Goal: Task Accomplishment & Management: Complete application form

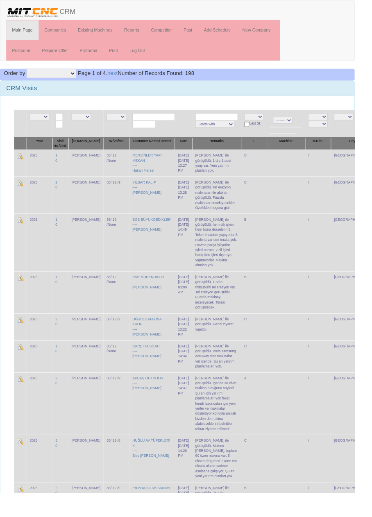
click at [154, 119] on input "text" at bounding box center [161, 123] width 45 height 8
type input "L"
type input "Altes"
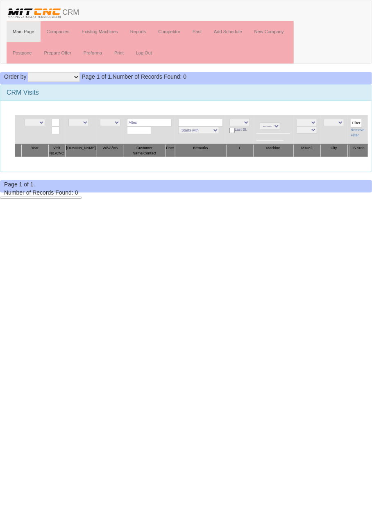
click at [160, 120] on input "Altes" at bounding box center [149, 123] width 45 height 8
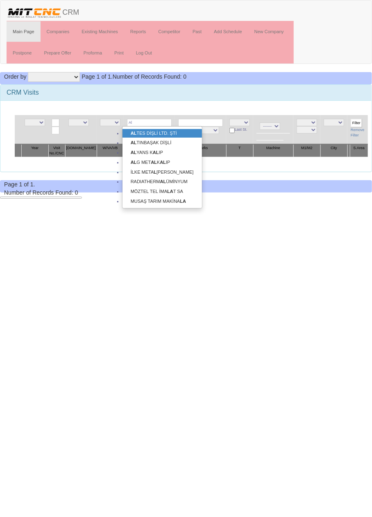
click at [168, 135] on link "AL TES DİŞLİ LTD. ŞTİ" at bounding box center [162, 133] width 79 height 9
type input "ALTES DİŞLİ LTD. ŞTİ"
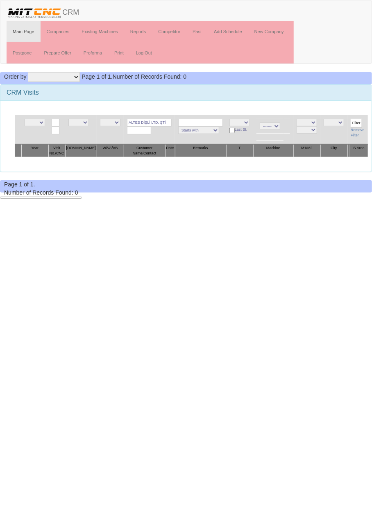
click at [356, 122] on input "Filter" at bounding box center [356, 123] width 11 height 9
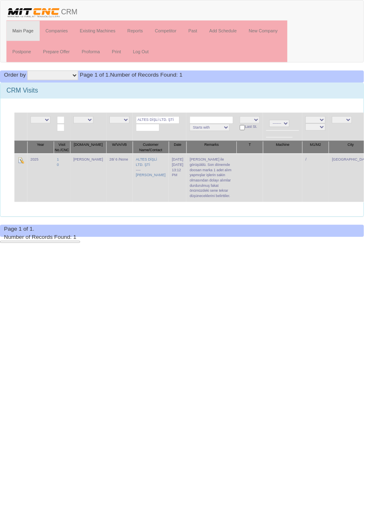
click at [214, 181] on td "[PERSON_NAME] ile görüşüldü. Son dönemde doosan marka 1 adet alım yapmışlar işl…" at bounding box center [216, 182] width 51 height 50
copy td "[PERSON_NAME] ile görüşüldü. Son dönemde doosan marka 1 adet alım yapmışlar işl…"
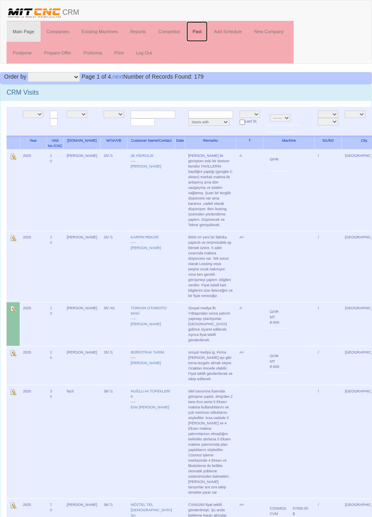
click at [199, 31] on link "Past" at bounding box center [196, 31] width 21 height 20
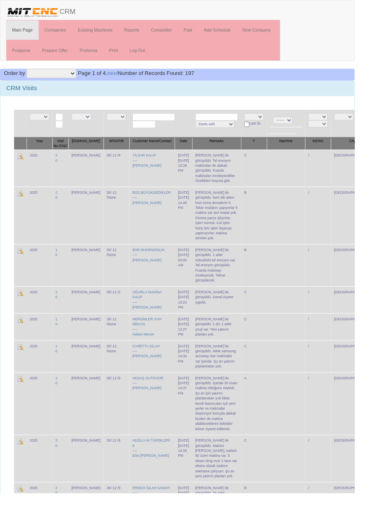
click at [158, 121] on input "text" at bounding box center [161, 123] width 45 height 8
click at [174, 133] on link "ALTE S DİŞLİ LTD. ŞTİ" at bounding box center [161, 133] width 65 height 9
type input "ALTES DİŞLİ LTD. ŞTİ"
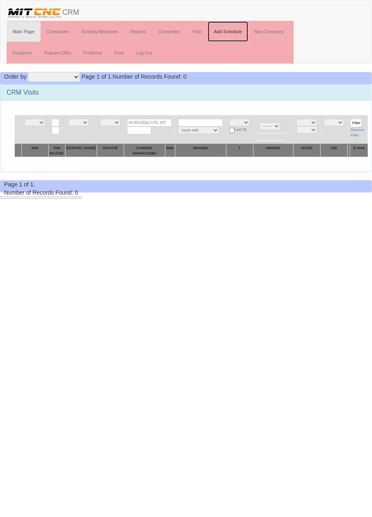
click at [241, 31] on link "Add Schedule" at bounding box center [228, 31] width 41 height 20
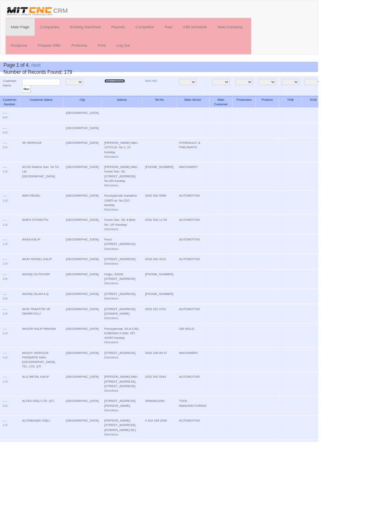
click at [122, 95] on link "New Company" at bounding box center [134, 95] width 24 height 4
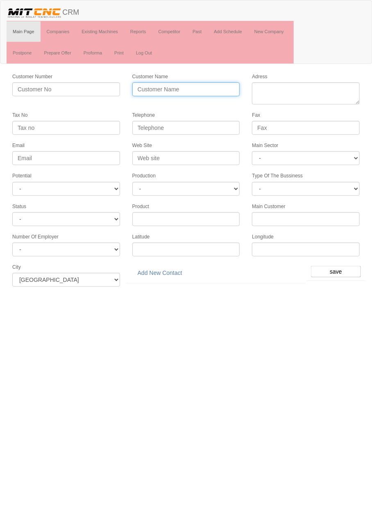
click at [213, 85] on input "Customer Name" at bounding box center [186, 89] width 108 height 14
type input "Gönüller"
type input "GÖNÜLLER KALIP"
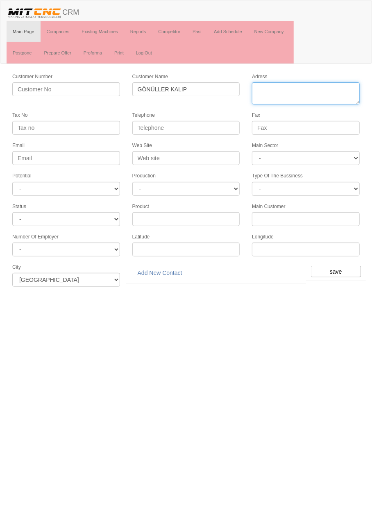
click at [315, 85] on textarea "Adress" at bounding box center [306, 93] width 108 height 22
type textarea "fevziçakmak mahallesi [GEOGRAPHIC_DATA] no23 karatay"
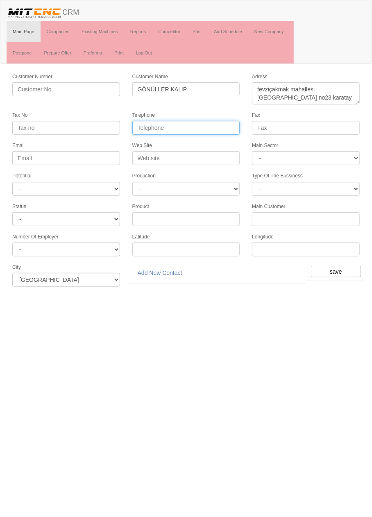
click at [211, 127] on input "Telephone" at bounding box center [186, 128] width 108 height 14
type input "0532 640 6988"
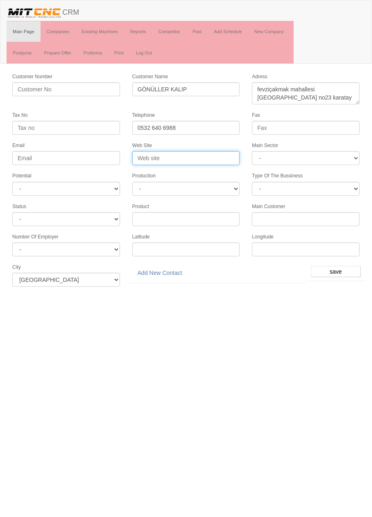
click at [217, 156] on input "Web Site" at bounding box center [186, 158] width 108 height 14
click at [225, 155] on input "gonullermakina@gmail.com" at bounding box center [186, 158] width 108 height 14
click at [222, 157] on input "[EMAIL_ADDRESS][DOMAIN_NAME]" at bounding box center [186, 158] width 108 height 14
click at [224, 156] on input "[EMAIL_ADDRESS][DOMAIN_NAME]" at bounding box center [186, 158] width 108 height 14
type input "[EMAIL_ADDRESS][DOMAIN_NAME]"
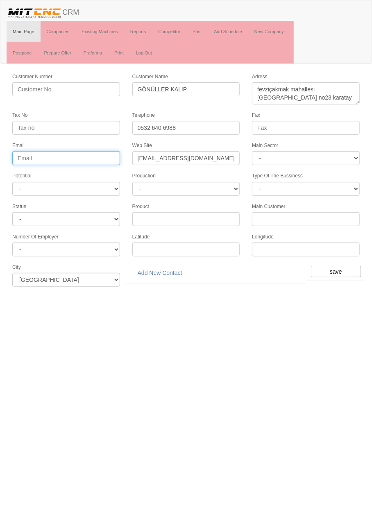
click at [95, 158] on input "Email" at bounding box center [66, 158] width 108 height 14
paste input "[EMAIL_ADDRESS][DOMAIN_NAME]"
type input "[EMAIL_ADDRESS][DOMAIN_NAME]"
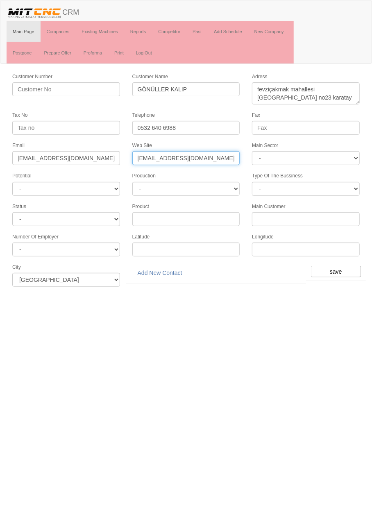
click at [220, 157] on input "[EMAIL_ADDRESS][DOMAIN_NAME]" at bounding box center [186, 158] width 108 height 14
type input "gonullermakina"
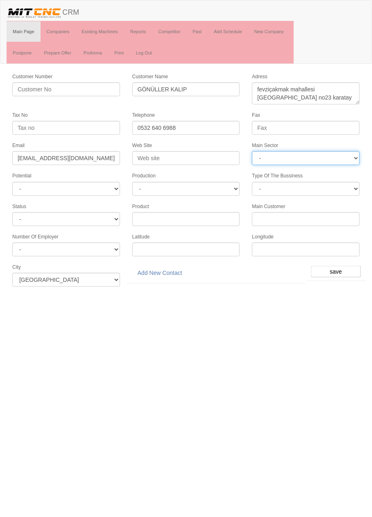
click at [332, 154] on select "- DIE MOLD MACHINERY DEFENCE ELECTRICAL COMPONENTS MEDICAL TOOL MANUFACTURING J…" at bounding box center [306, 158] width 108 height 14
select select "370"
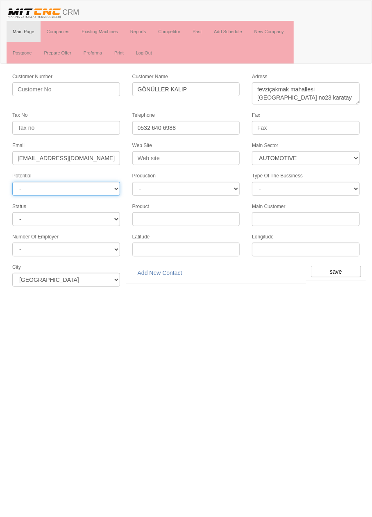
click at [101, 182] on select "- A1 A2 A3 B1 B2 B3 C1 C2 C3" at bounding box center [66, 189] width 108 height 14
select select "6"
click at [340, 269] on input "save" at bounding box center [336, 271] width 50 height 11
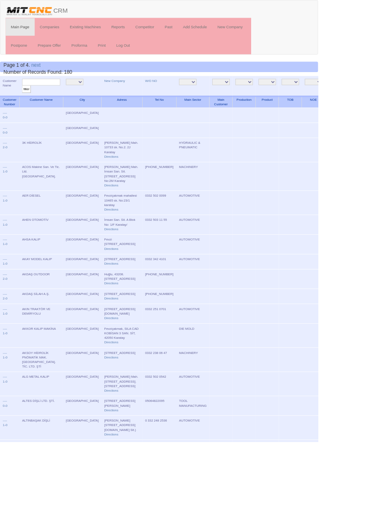
click at [63, 98] on input "text" at bounding box center [48, 96] width 45 height 8
type input "Gönü"
click at [26, 100] on input "filter" at bounding box center [31, 104] width 10 height 9
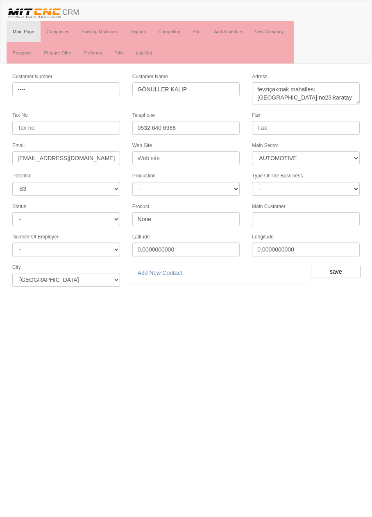
select select "370"
select select "6"
click at [175, 267] on link "Add New Contact" at bounding box center [159, 273] width 55 height 14
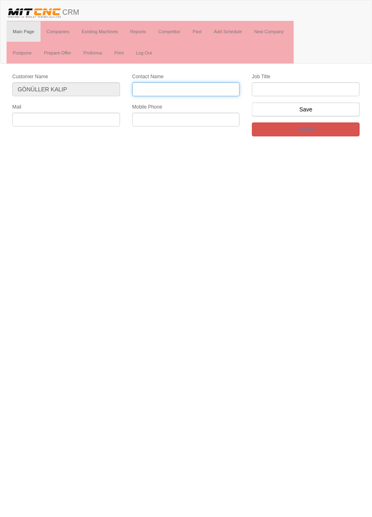
click at [209, 82] on input "Contact Name" at bounding box center [186, 89] width 108 height 14
type input "Ali Çetin"
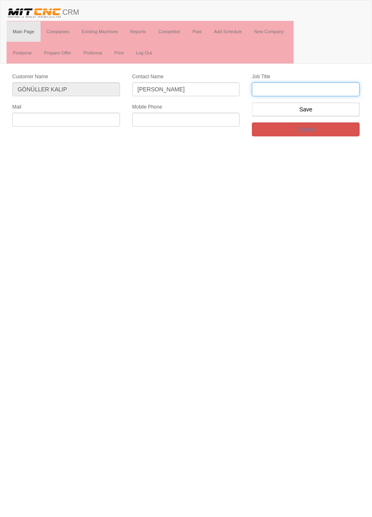
click at [330, 87] on input "text" at bounding box center [306, 89] width 108 height 14
type input "Firma sahibi"
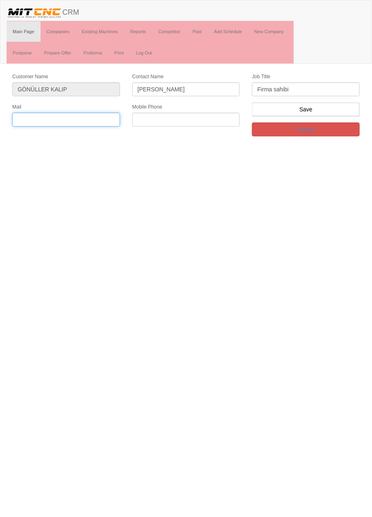
click at [80, 118] on input "text" at bounding box center [66, 120] width 108 height 14
paste input "gonullermakina@gmail.com"
type input "gonullermakina@gmail.com"
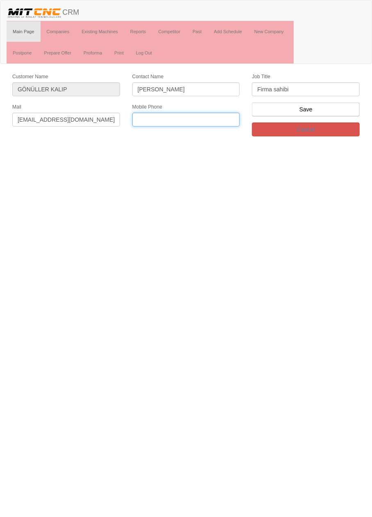
click at [201, 121] on input "text" at bounding box center [186, 120] width 108 height 14
type input "0532 640 6988"
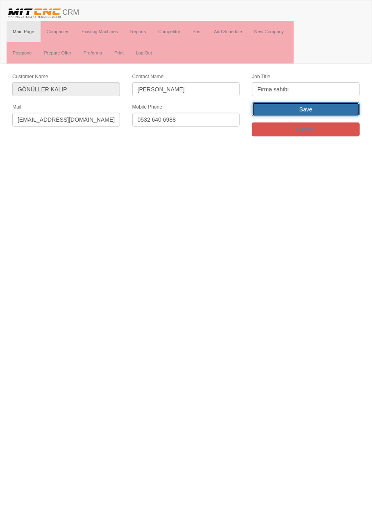
click at [336, 108] on input "Save" at bounding box center [306, 109] width 108 height 14
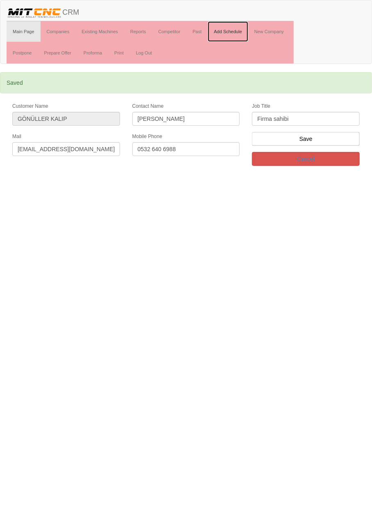
click at [235, 32] on link "Add Schedule" at bounding box center [228, 31] width 41 height 20
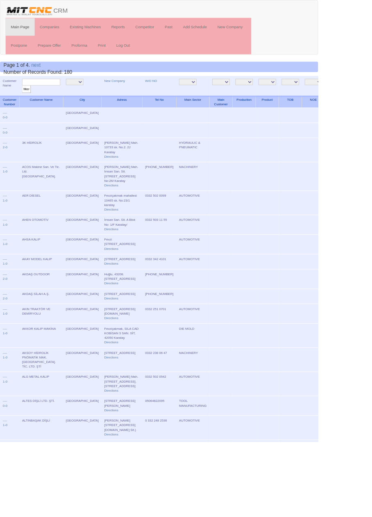
click at [56, 95] on input "text" at bounding box center [48, 96] width 45 height 8
type input "Mahi"
click at [26, 100] on input "filter" at bounding box center [31, 104] width 10 height 9
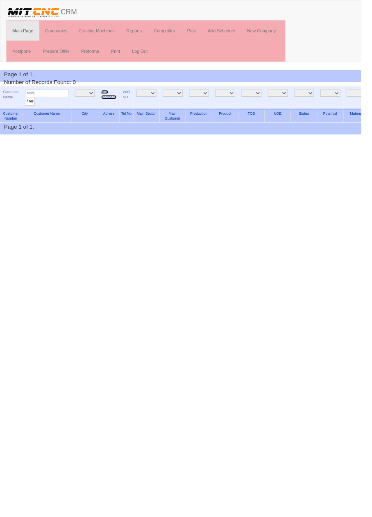
click at [113, 99] on link "New Company" at bounding box center [112, 97] width 16 height 9
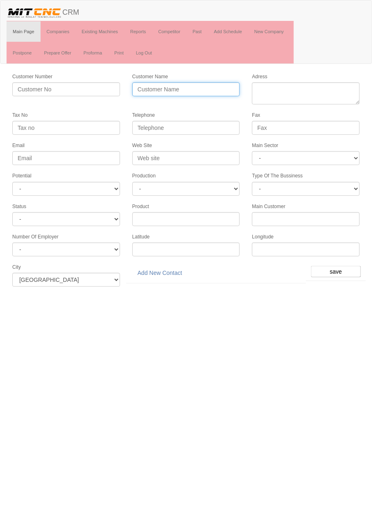
click at [206, 86] on input "Customer Name" at bounding box center [186, 89] width 108 height 14
type input "M"
type input "MAHİ MAKİNA"
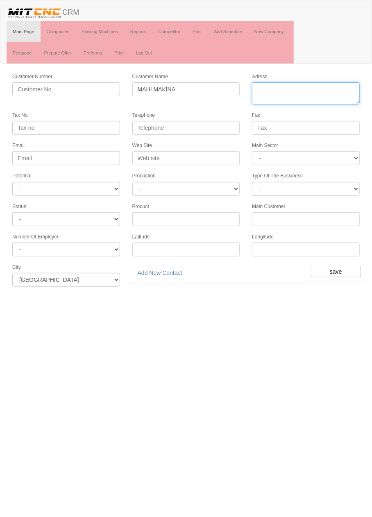
click at [304, 90] on textarea "Adress" at bounding box center [306, 93] width 108 height 22
type textarea "fevziçakmak mahallesi [GEOGRAPHIC_DATA] no23 karatay"
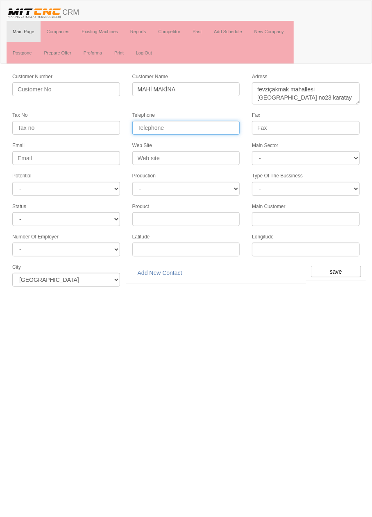
click at [215, 125] on input "Telephone" at bounding box center [186, 128] width 108 height 14
type input "0534 377 1473"
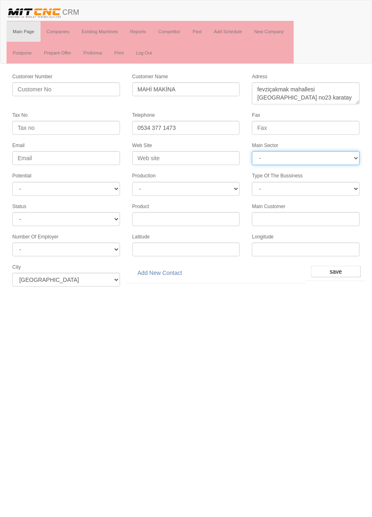
click at [330, 154] on select "- DIE MOLD MACHINERY DEFENCE ELECTRICAL COMPONENTS MEDICAL TOOL MANUFACTURING J…" at bounding box center [306, 158] width 108 height 14
select select "370"
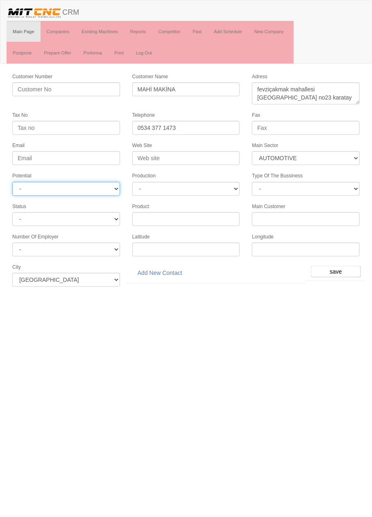
click at [100, 184] on select "- A1 A2 A3 B1 B2 B3 C1 C2 C3" at bounding box center [66, 189] width 108 height 14
select select "6"
click at [337, 267] on input "save" at bounding box center [336, 271] width 50 height 11
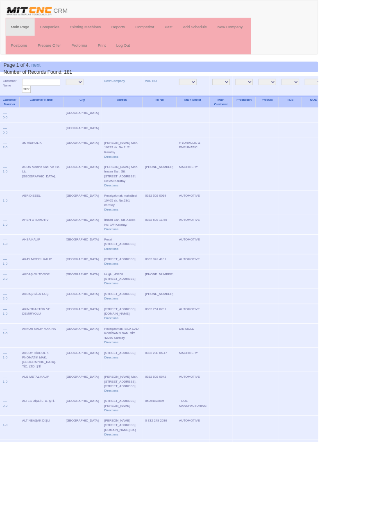
click at [66, 96] on input "text" at bounding box center [48, 96] width 45 height 8
type input "mahi"
click at [26, 100] on input "filter" at bounding box center [31, 104] width 10 height 9
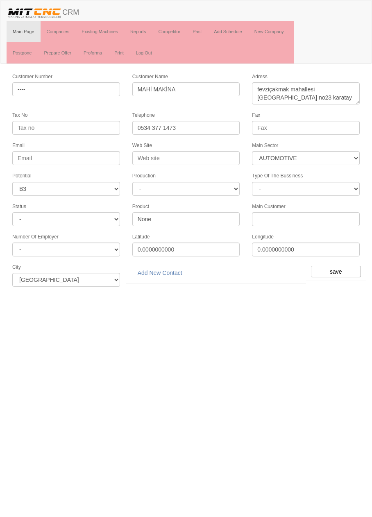
select select "370"
select select "6"
click at [96, 155] on input "Email" at bounding box center [66, 158] width 108 height 14
type input "M"
type input "mahimakine@gmail.com"
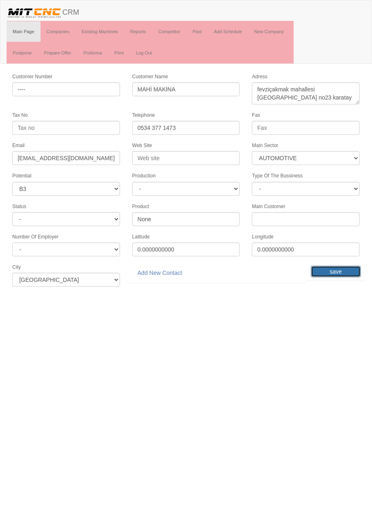
click at [339, 268] on input "save" at bounding box center [336, 271] width 50 height 11
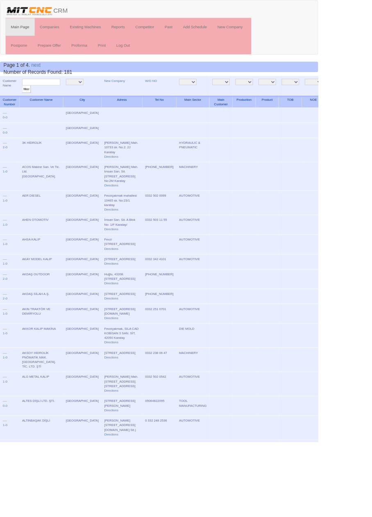
click at [59, 95] on input "text" at bounding box center [48, 96] width 45 height 8
type input "mahi"
click at [26, 100] on input "filter" at bounding box center [31, 104] width 10 height 9
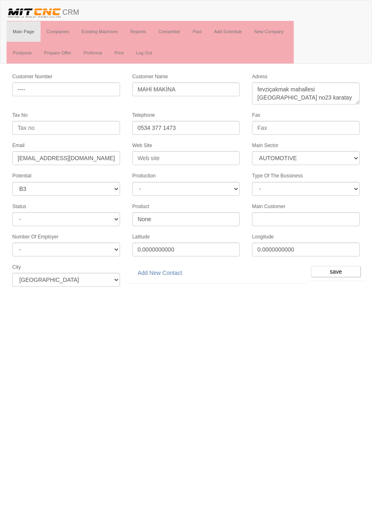
select select "370"
select select "6"
click at [175, 270] on link "Add New Contact" at bounding box center [159, 273] width 55 height 14
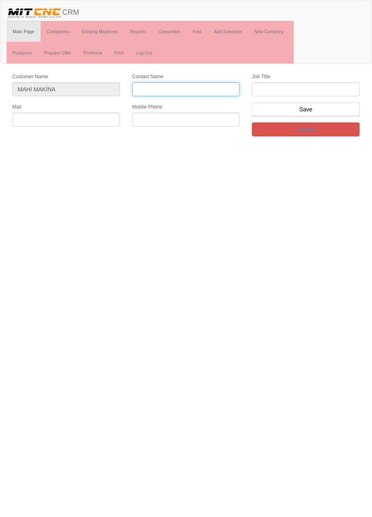
click at [209, 87] on input "Contact Name" at bounding box center [186, 89] width 108 height 14
type input "[PERSON_NAME]"
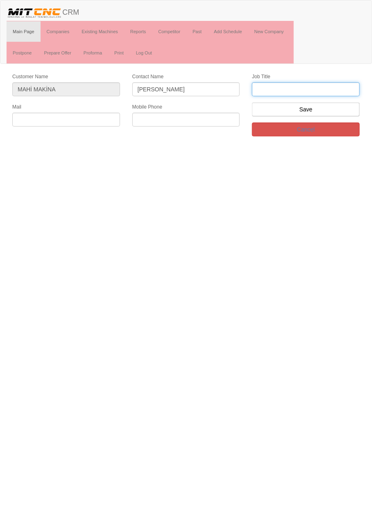
click at [322, 88] on input "text" at bounding box center [306, 89] width 108 height 14
type input "Firma sahibi"
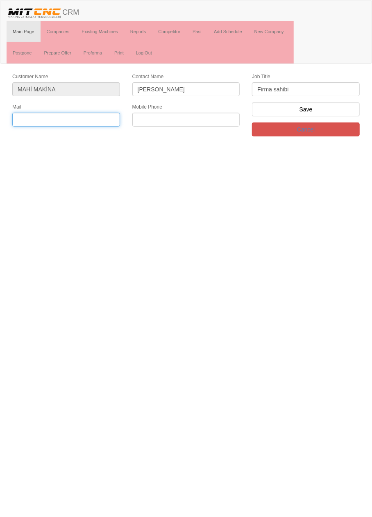
click at [28, 118] on input "text" at bounding box center [66, 120] width 108 height 14
type input "a"
type input "M"
type input "[EMAIL_ADDRESS][DOMAIN_NAME]"
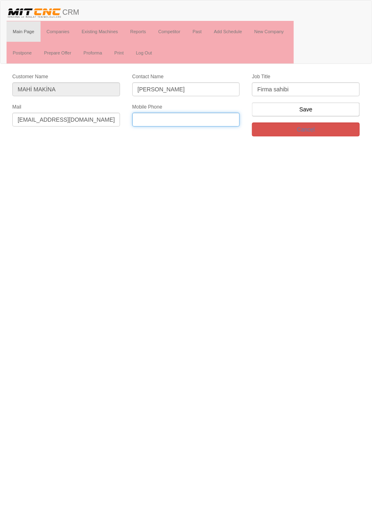
click at [208, 118] on input "text" at bounding box center [186, 120] width 108 height 14
type input "0534 377 1473"
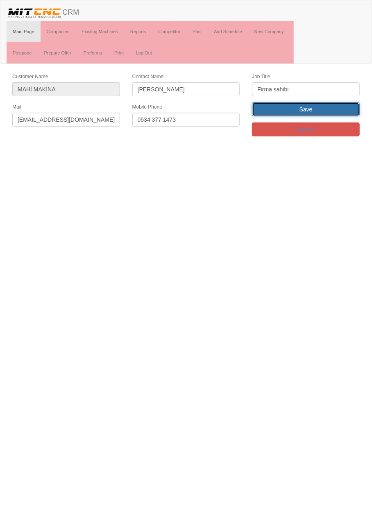
click at [338, 109] on input "Save" at bounding box center [306, 109] width 108 height 14
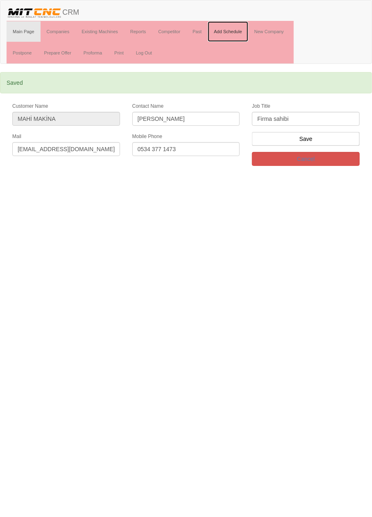
click at [234, 30] on link "Add Schedule" at bounding box center [228, 31] width 41 height 20
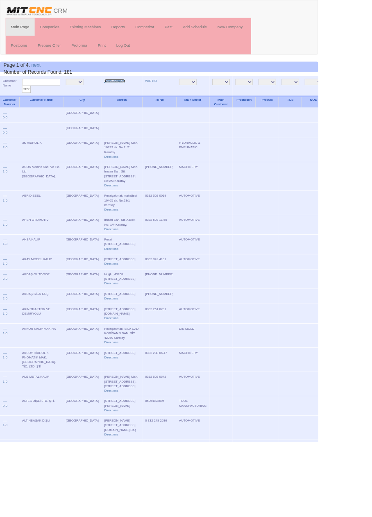
click at [126, 96] on link "New Company" at bounding box center [134, 95] width 24 height 4
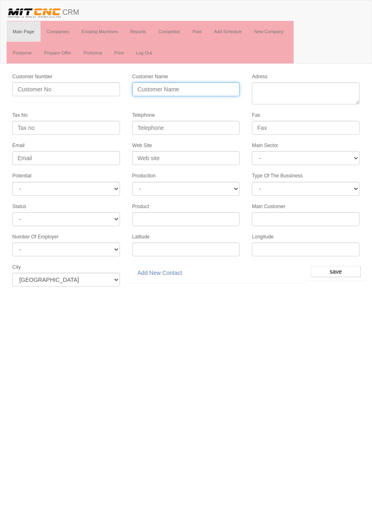
click at [181, 86] on input "Customer Name" at bounding box center [186, 89] width 108 height 14
type input "H"
type input "HİTMAC MAKİNA"
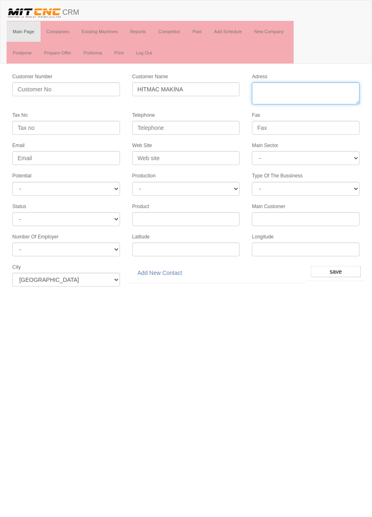
click at [311, 86] on textarea "Adress" at bounding box center [306, 93] width 108 height 22
type textarea "fevziçakmak mahallesi [GEOGRAPHIC_DATA] no21 karatay"
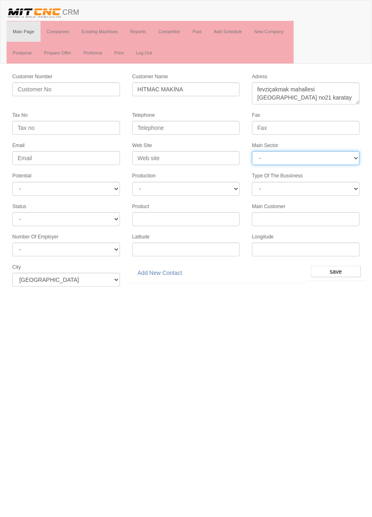
click at [309, 156] on select "- DIE MOLD MACHINERY DEFENCE ELECTRICAL COMPONENTS MEDICAL TOOL MANUFACTURING J…" at bounding box center [306, 158] width 108 height 14
select select "370"
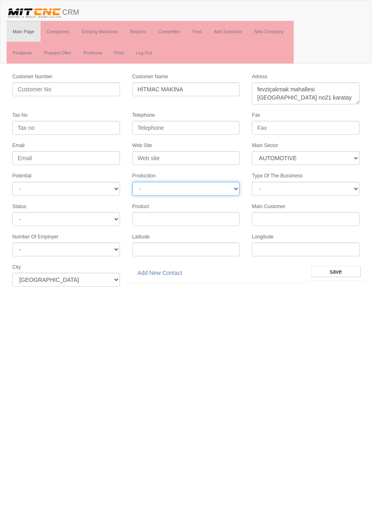
click at [222, 184] on select "-" at bounding box center [186, 189] width 108 height 14
click at [89, 184] on select "- A1 A2 A3 B1 B2 B3 C1 C2 C3" at bounding box center [66, 189] width 108 height 14
select select "6"
click at [211, 127] on input "Telephone" at bounding box center [186, 128] width 108 height 14
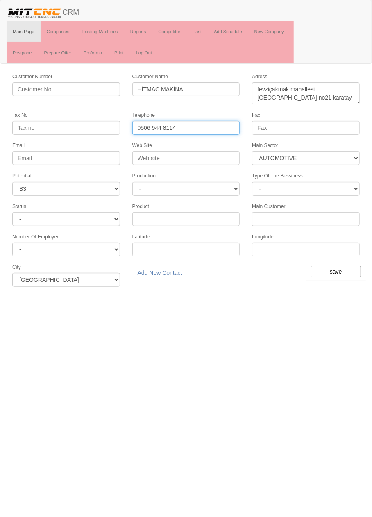
type input "0506 944 8114"
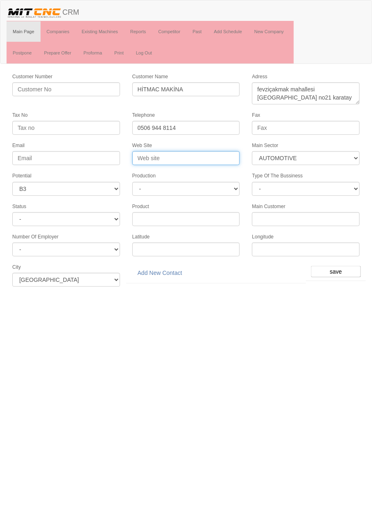
click at [219, 155] on input "Web Site" at bounding box center [186, 158] width 108 height 14
type input "[DOMAIN_NAME]"
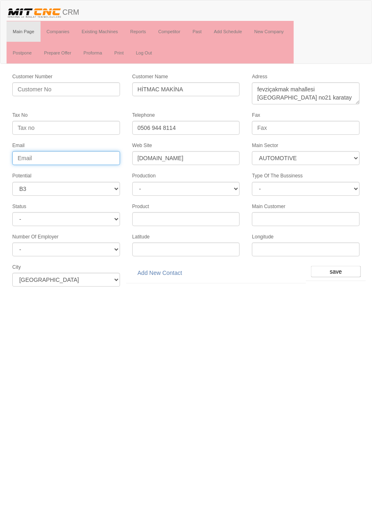
click at [90, 157] on input "Email" at bounding box center [66, 158] width 108 height 14
type input "[EMAIL_ADDRESS][DOMAIN_NAME]"
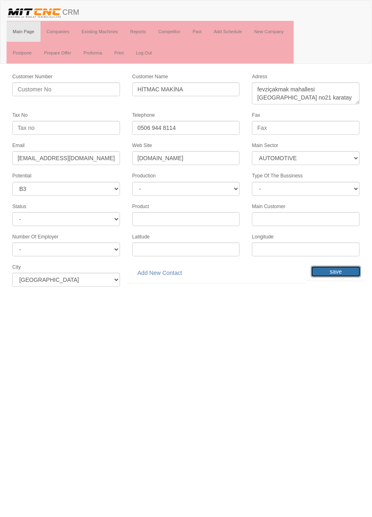
click at [342, 267] on input "save" at bounding box center [336, 271] width 50 height 11
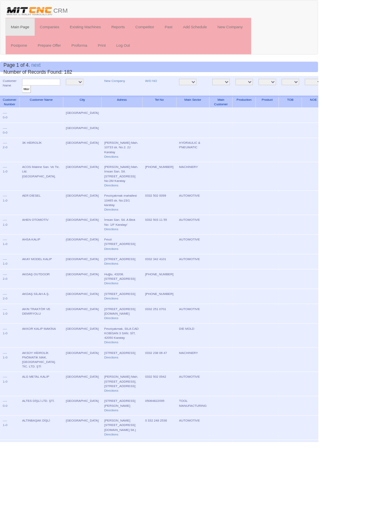
click at [50, 96] on input "text" at bounding box center [48, 96] width 45 height 8
type input "hit"
click at [26, 100] on input "filter" at bounding box center [31, 104] width 10 height 9
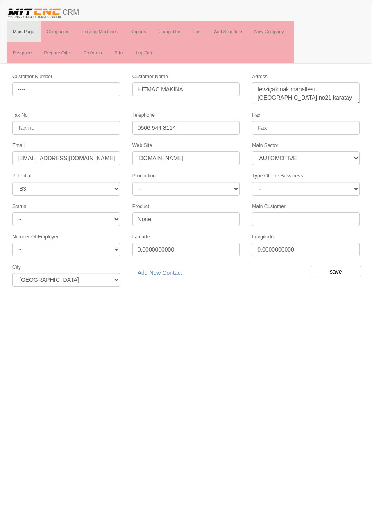
select select "370"
select select "6"
click at [172, 268] on link "Add New Contact" at bounding box center [159, 273] width 55 height 14
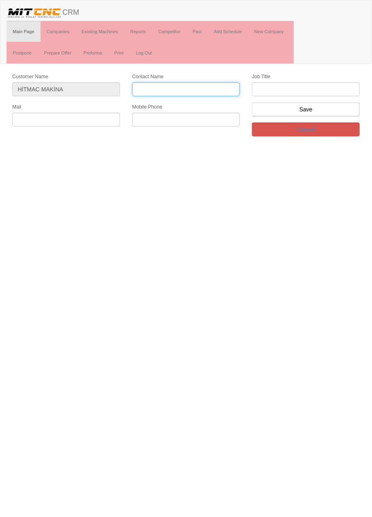
click at [208, 90] on input "Contact Name" at bounding box center [186, 89] width 108 height 14
type input "Muhammet Işık"
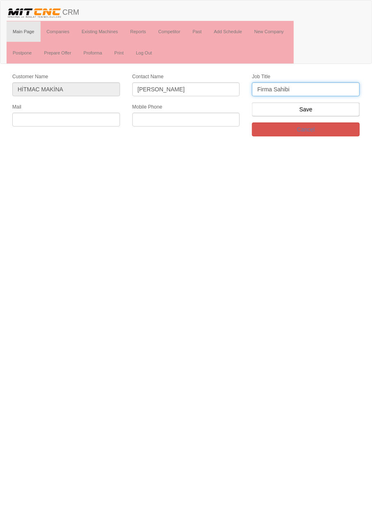
type input "Firma Sahibi"
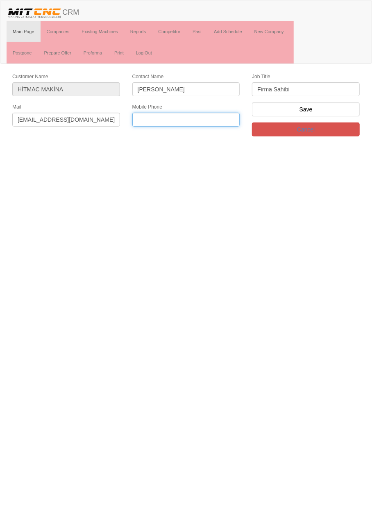
click at [207, 118] on input "text" at bounding box center [186, 120] width 108 height 14
click at [88, 118] on input "muhammet.isik@hitmac.xom.tr" at bounding box center [66, 120] width 108 height 14
type input "muhammet.isik@hitmac.com.tr"
click at [214, 117] on input "text" at bounding box center [186, 120] width 108 height 14
type input "0506 944 8114"
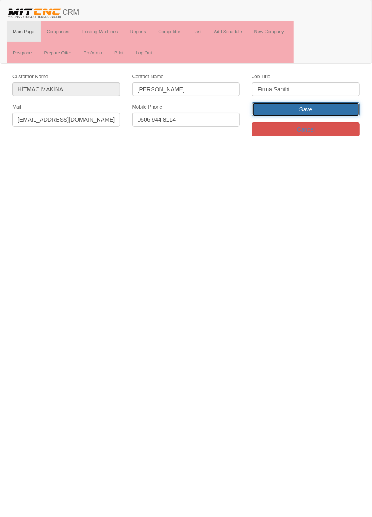
click at [334, 107] on input "Save" at bounding box center [306, 109] width 108 height 14
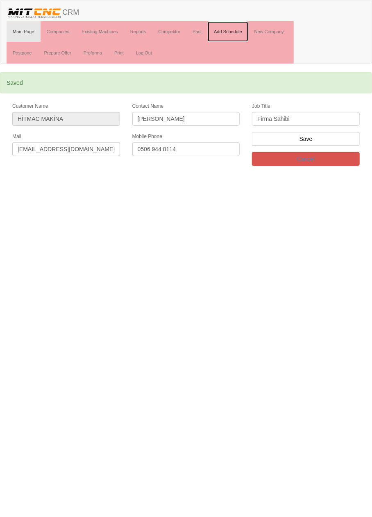
click at [237, 28] on link "Add Schedule" at bounding box center [228, 31] width 41 height 20
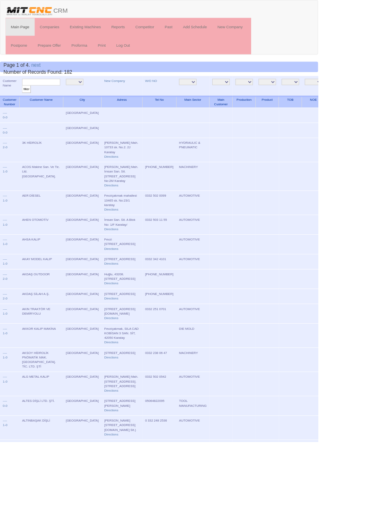
click at [58, 94] on input "text" at bounding box center [48, 96] width 45 height 8
type input "viber"
click at [26, 100] on input "filter" at bounding box center [31, 104] width 10 height 9
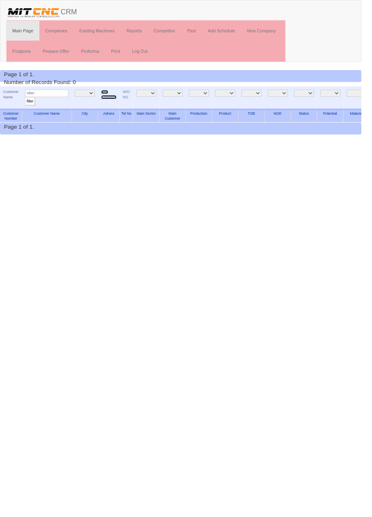
click at [115, 99] on link "New Company" at bounding box center [112, 97] width 16 height 9
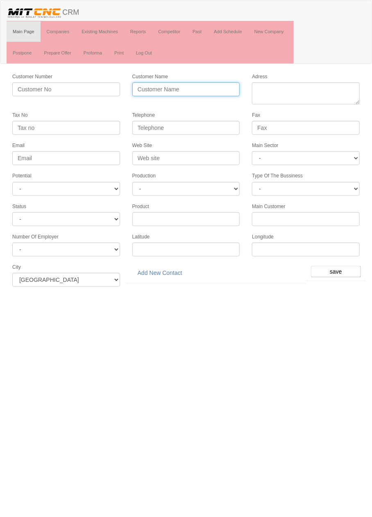
click at [206, 91] on input "Customer Name" at bounding box center [186, 89] width 108 height 14
type input "VİBERHD"
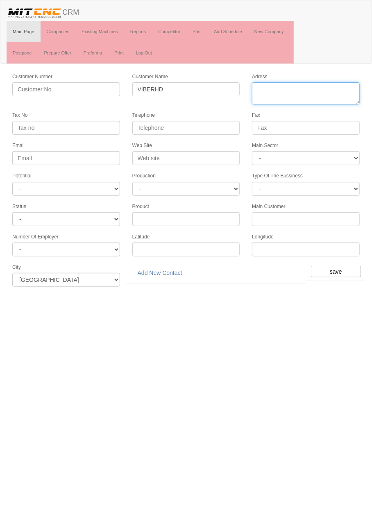
click at [322, 90] on textarea "Adress" at bounding box center [306, 93] width 108 height 22
paste textarea "[PERSON_NAME] Mah. Aslım Cad. Kobisan San. Sit. No: 65/k-l"
type textarea "[PERSON_NAME] Mah. Aslım Cad. Kobisan San. Sit. No: 65"
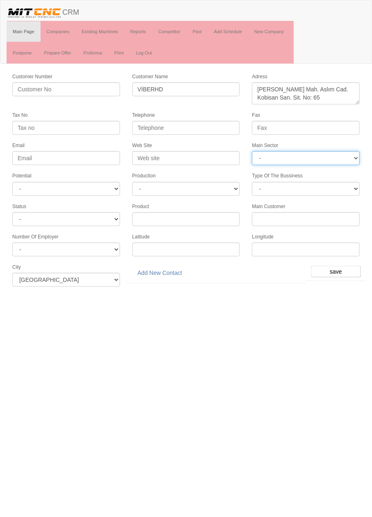
click at [300, 161] on select "- DIE MOLD MACHINERY DEFENCE ELECTRICAL COMPONENTS MEDICAL TOOL MANUFACTURING J…" at bounding box center [306, 158] width 108 height 14
click at [333, 157] on select "- DIE MOLD MACHINERY DEFENCE ELECTRICAL COMPONENTS MEDICAL TOOL MANUFACTURING J…" at bounding box center [306, 158] width 108 height 14
select select "371"
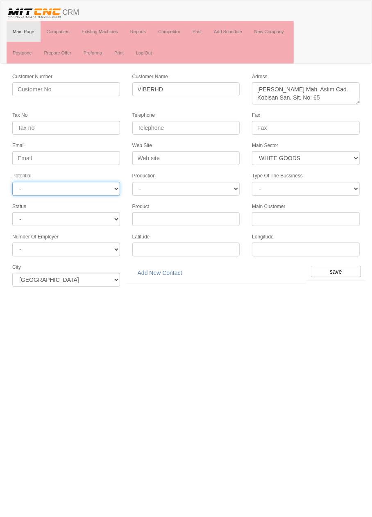
click at [90, 185] on select "- A1 A2 A3 B1 B2 B3 C1 C2 C3" at bounding box center [66, 189] width 108 height 14
select select "6"
click at [184, 187] on select "-" at bounding box center [186, 189] width 108 height 14
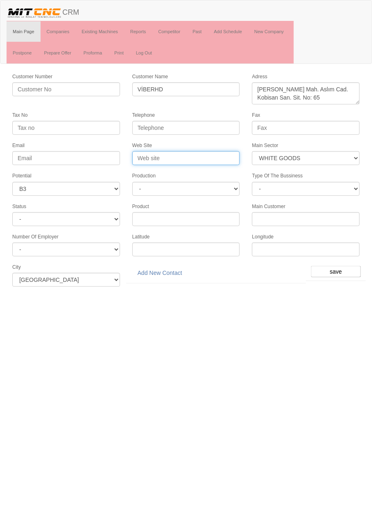
click at [195, 153] on input "Web Site" at bounding box center [186, 158] width 108 height 14
type input "[DOMAIN_NAME]"
click at [340, 266] on input "save" at bounding box center [336, 271] width 50 height 11
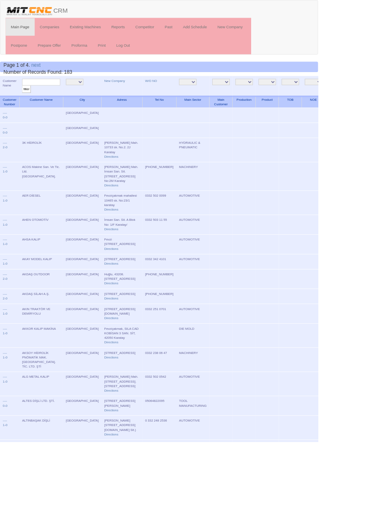
click at [55, 96] on input "text" at bounding box center [48, 96] width 45 height 8
type input "Viber"
click at [26, 100] on input "filter" at bounding box center [31, 104] width 10 height 9
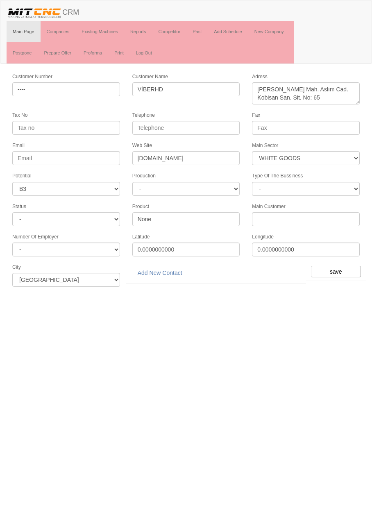
select select "371"
select select "6"
click at [168, 270] on link "Add New Contact" at bounding box center [159, 273] width 55 height 14
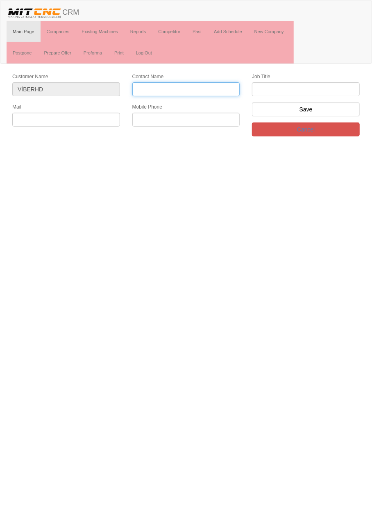
click at [217, 85] on input "Contact Name" at bounding box center [186, 89] width 108 height 14
click at [199, 87] on input "Contact Name" at bounding box center [186, 89] width 108 height 14
type input "Hadan Doğan"
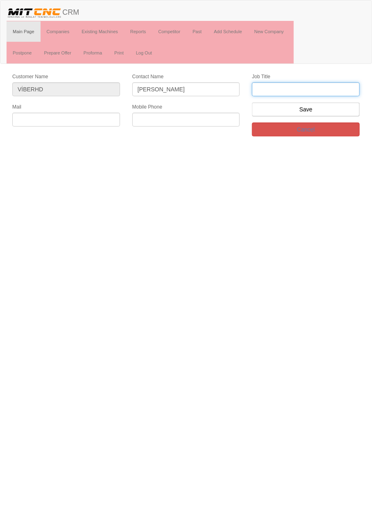
click at [327, 90] on input "text" at bounding box center [306, 89] width 108 height 14
type input "Firma Sahibi"
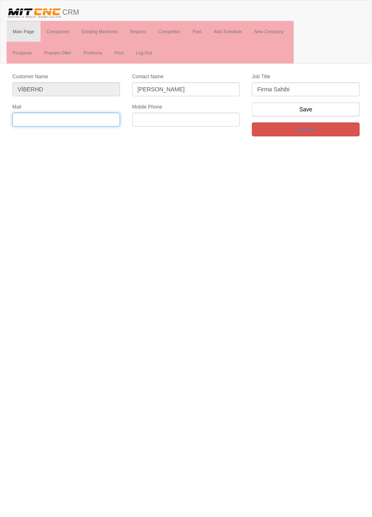
click at [83, 115] on input "text" at bounding box center [66, 120] width 108 height 14
type input "H"
type input "d"
click at [100, 116] on input "hdogan@viber.com" at bounding box center [66, 120] width 108 height 14
type input "hdogan@viber.com.tr"
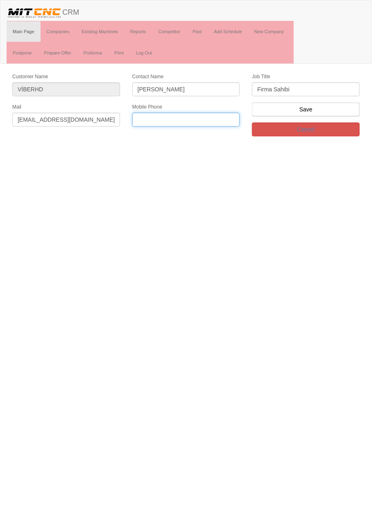
click at [205, 125] on input "text" at bounding box center [186, 120] width 108 height 14
click at [218, 115] on input "text" at bounding box center [186, 120] width 108 height 14
paste input "+903322480880"
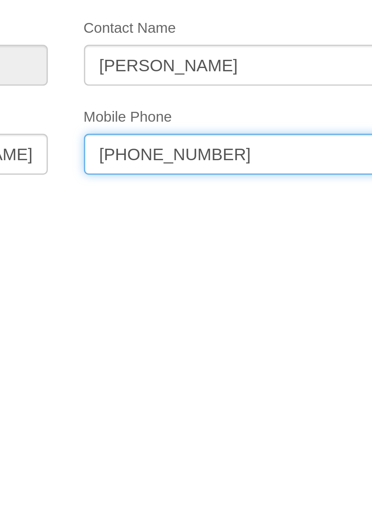
click at [145, 116] on input "+903322480880" at bounding box center [186, 120] width 108 height 14
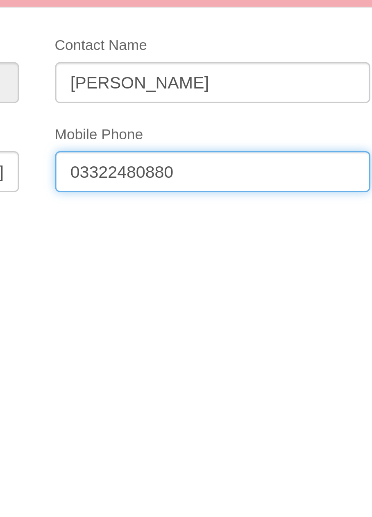
click at [152, 116] on input "03322480880" at bounding box center [186, 120] width 108 height 14
click at [163, 116] on input "0332 2480880" at bounding box center [186, 120] width 108 height 14
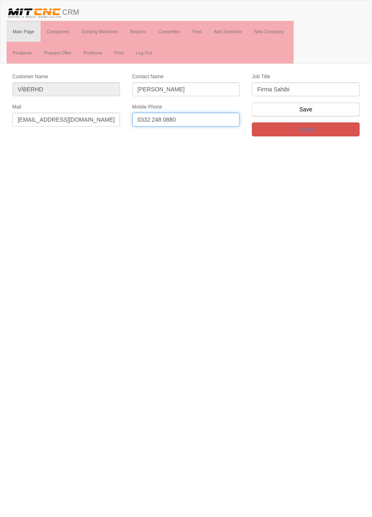
type input "0332 248 0880"
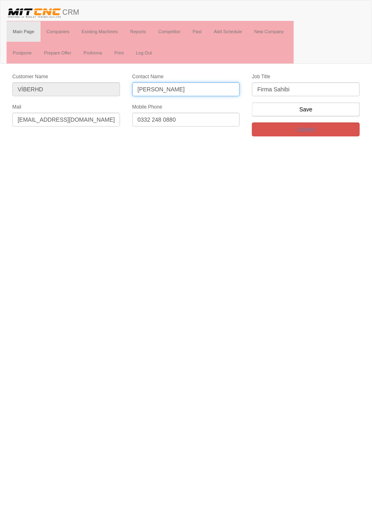
click at [148, 87] on input "Hadan Doğan" at bounding box center [186, 89] width 108 height 14
type input "[PERSON_NAME]"
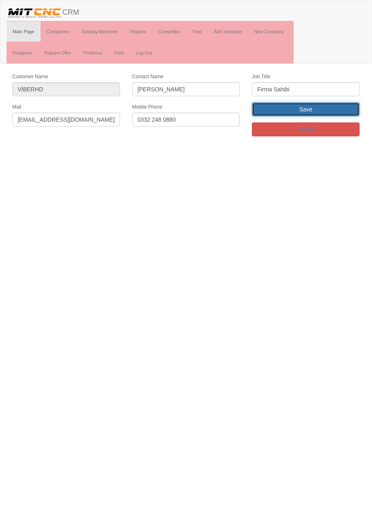
click at [345, 108] on input "Save" at bounding box center [306, 109] width 108 height 14
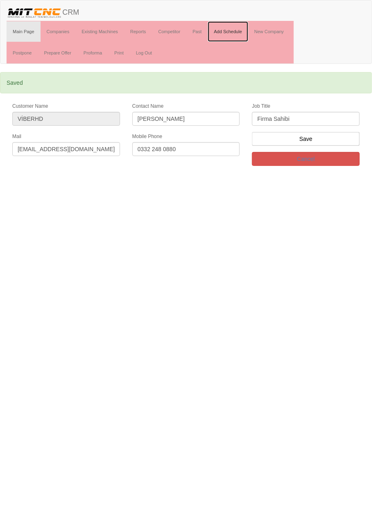
click at [238, 30] on link "Add Schedule" at bounding box center [228, 31] width 41 height 20
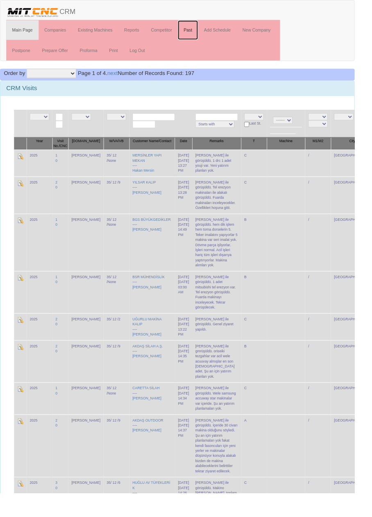
click at [201, 30] on link "Past" at bounding box center [196, 31] width 21 height 20
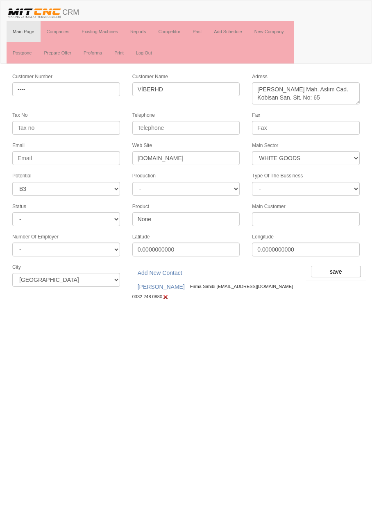
select select "371"
select select "6"
click at [337, 266] on input "save" at bounding box center [336, 271] width 50 height 11
select select "370"
select select "6"
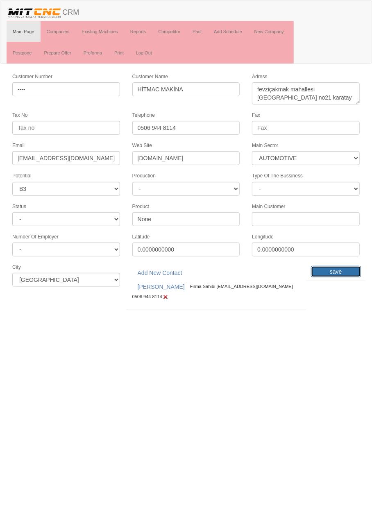
click at [336, 267] on input "save" at bounding box center [336, 271] width 50 height 11
select select "370"
select select "6"
click at [339, 266] on input "save" at bounding box center [336, 271] width 50 height 11
select select "370"
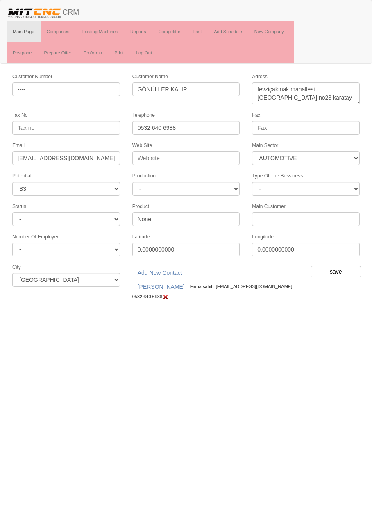
select select "6"
click at [331, 268] on input "save" at bounding box center [336, 271] width 50 height 11
select select "367"
select select "Active"
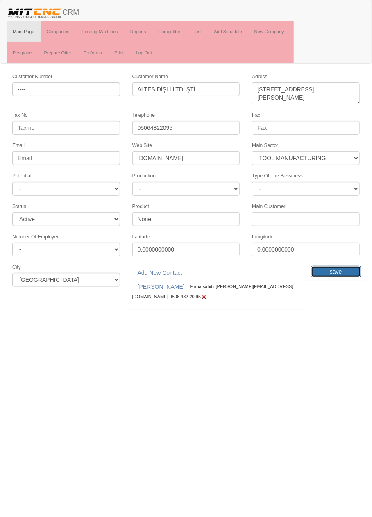
click at [341, 269] on input "save" at bounding box center [336, 271] width 50 height 11
